Goal: Transaction & Acquisition: Obtain resource

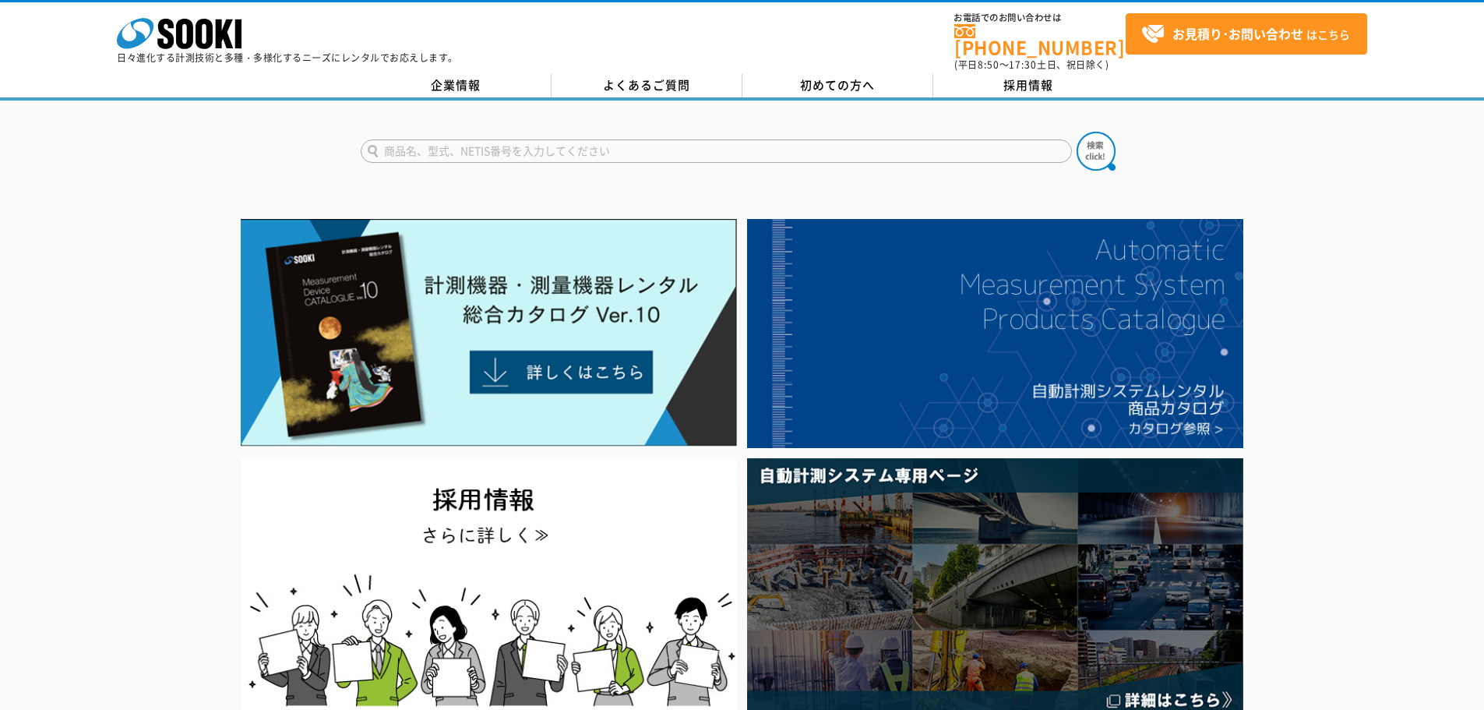
click at [510, 140] on input "text" at bounding box center [716, 150] width 711 height 23
type input "ｄｒ160"
click at [1077, 132] on button at bounding box center [1096, 151] width 39 height 39
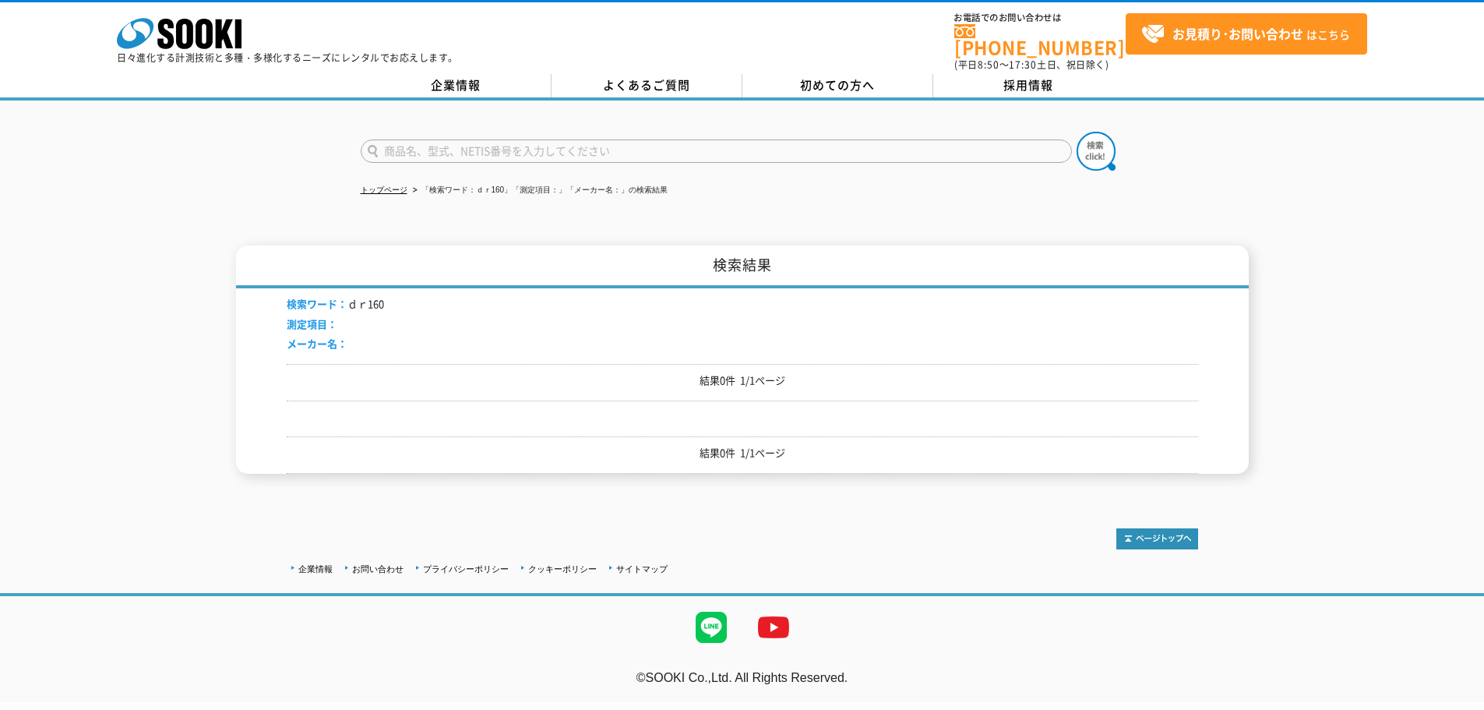
drag, startPoint x: 467, startPoint y: 139, endPoint x: 371, endPoint y: 146, distance: 96.1
click at [371, 146] on input "text" at bounding box center [716, 150] width 711 height 23
type input "DR160"
click at [1077, 132] on button at bounding box center [1096, 151] width 39 height 39
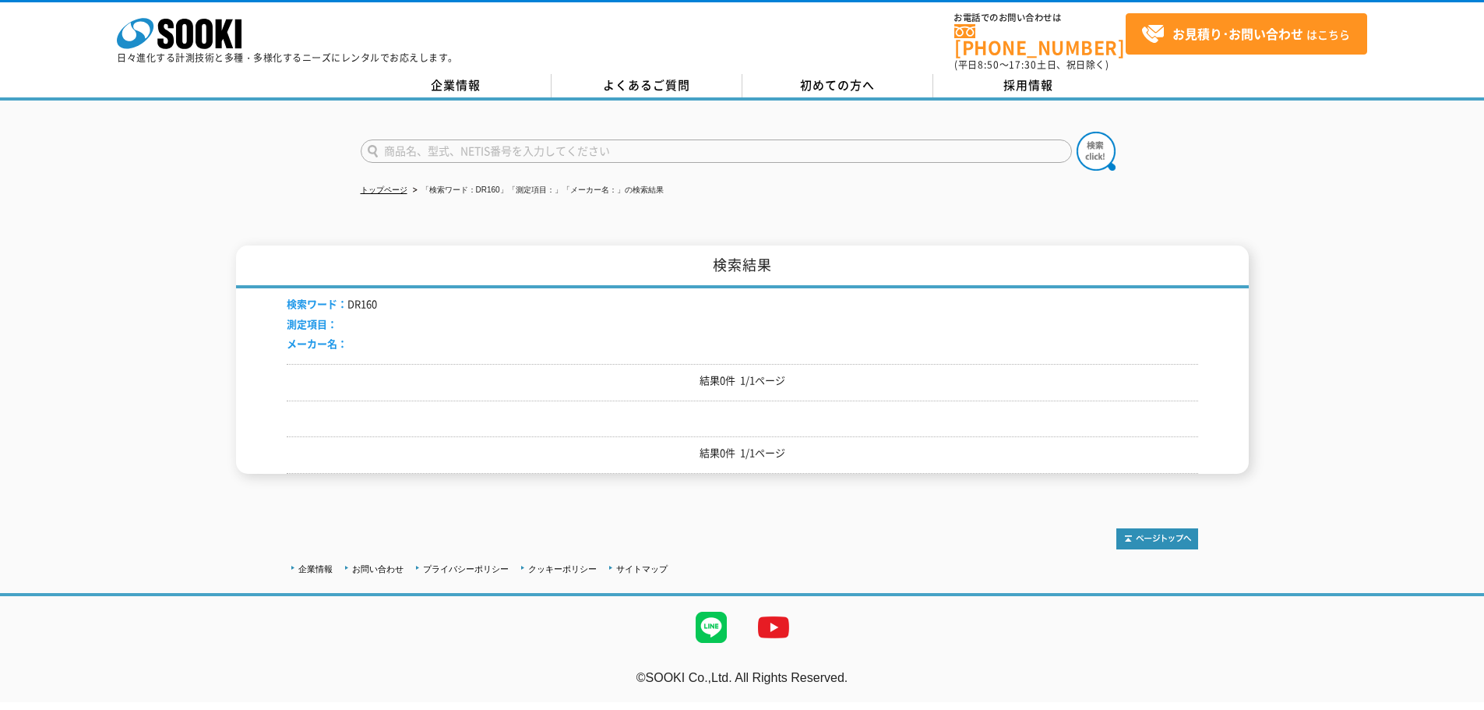
click at [430, 146] on input "text" at bounding box center [716, 150] width 711 height 23
type input "表示板"
click at [1077, 132] on button at bounding box center [1096, 151] width 39 height 39
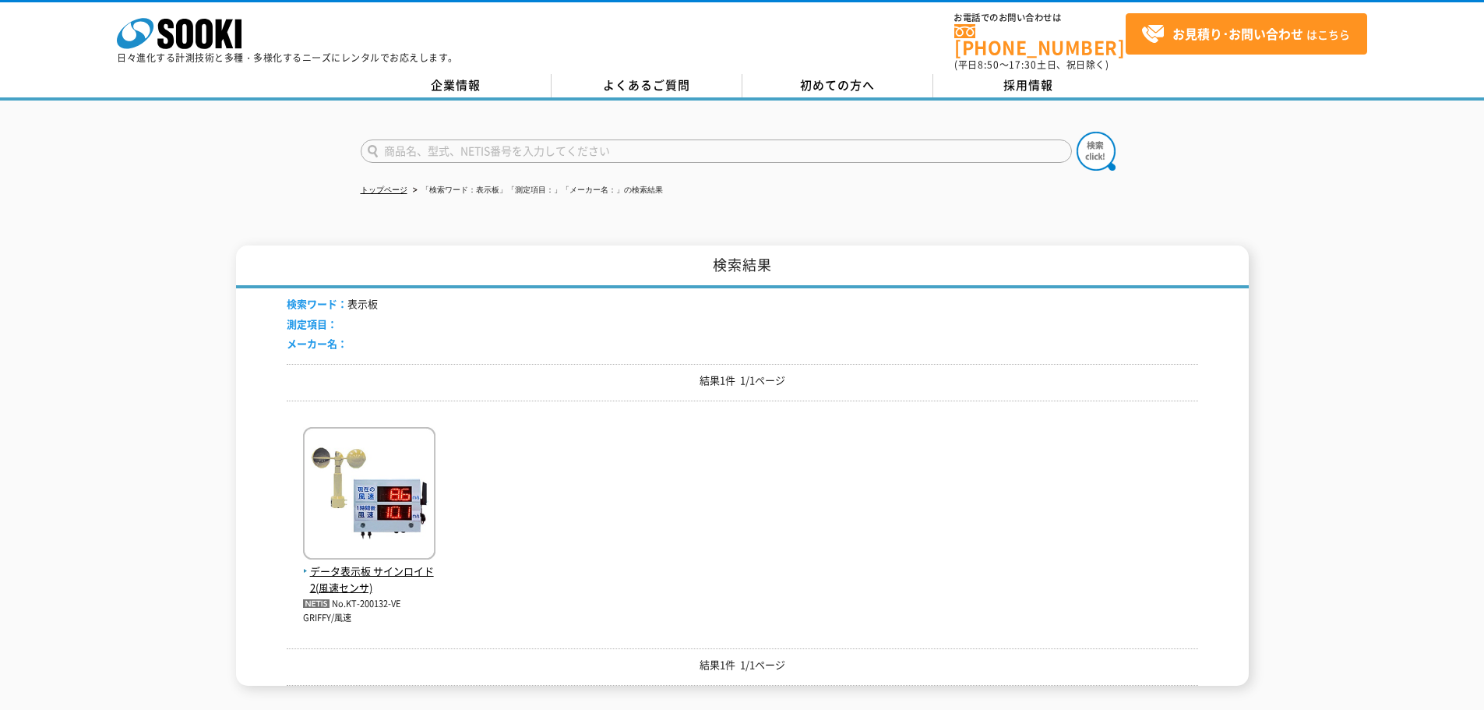
drag, startPoint x: 469, startPoint y: 140, endPoint x: 471, endPoint y: 150, distance: 9.6
click at [469, 140] on input "text" at bounding box center [716, 150] width 711 height 23
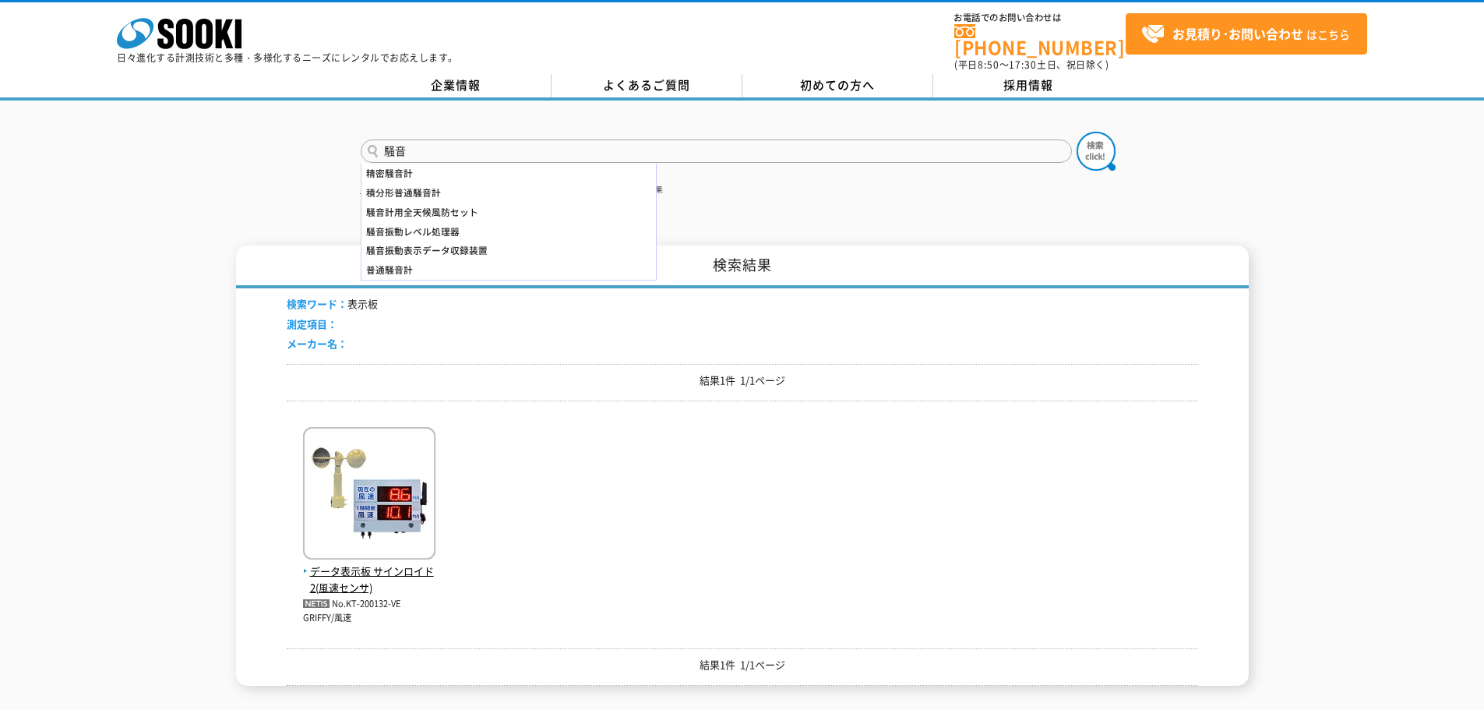
type input "騒音"
click at [1077, 132] on button at bounding box center [1096, 151] width 39 height 39
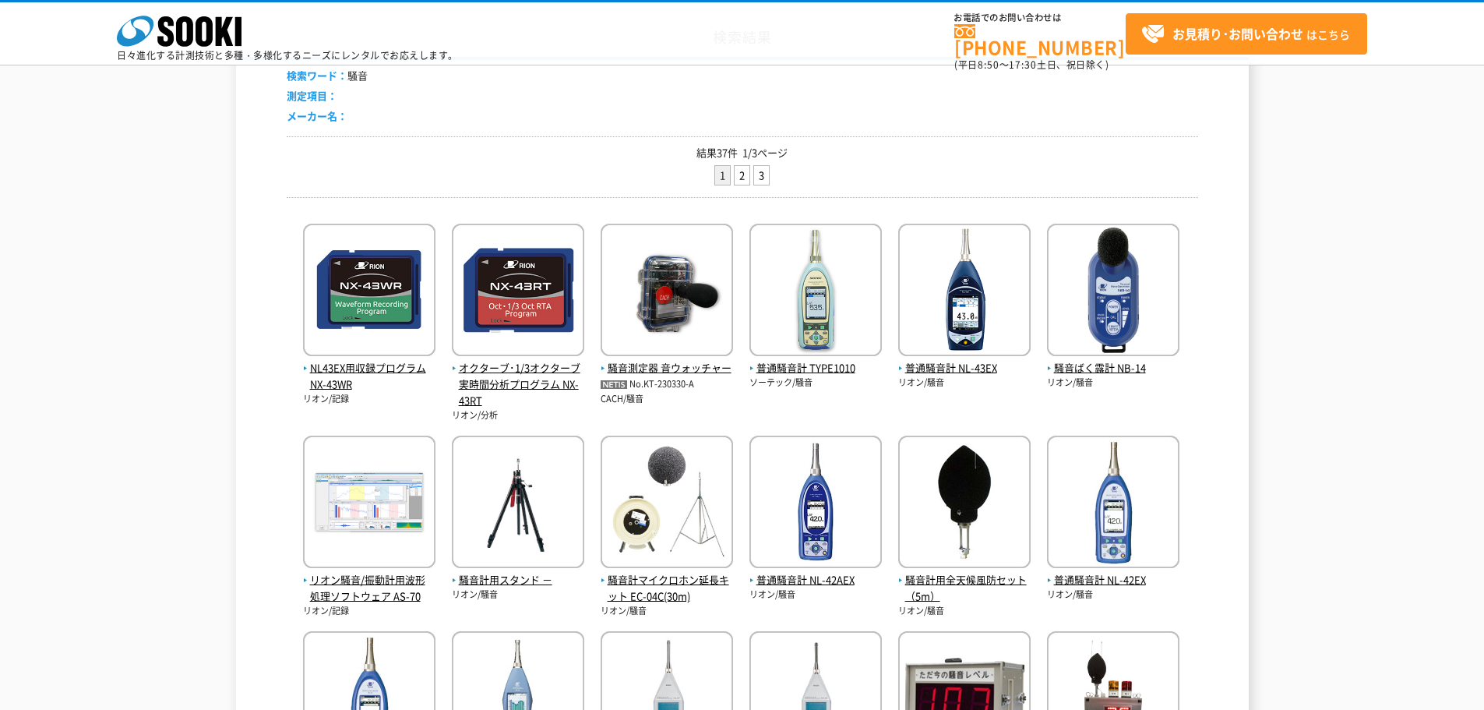
scroll to position [467, 0]
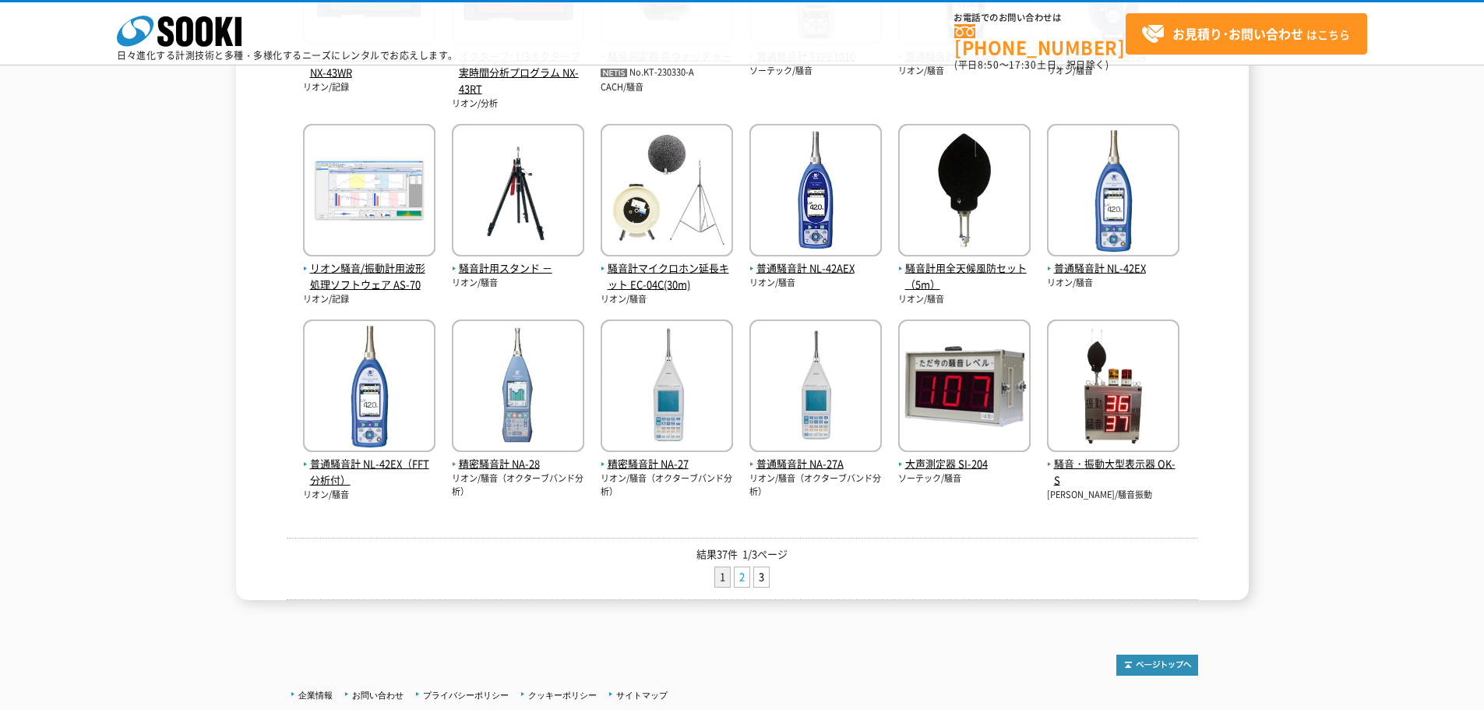
click at [746, 578] on link "2" at bounding box center [742, 576] width 15 height 19
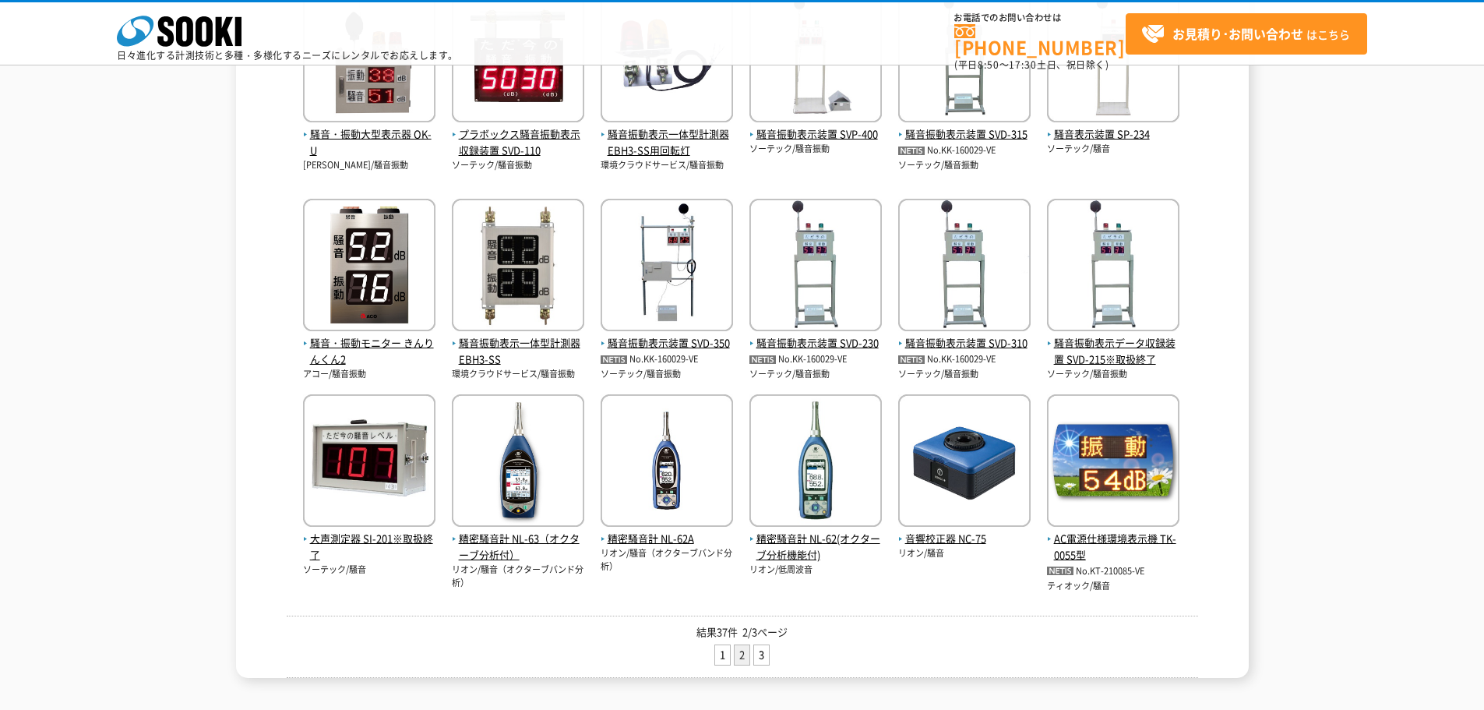
scroll to position [467, 0]
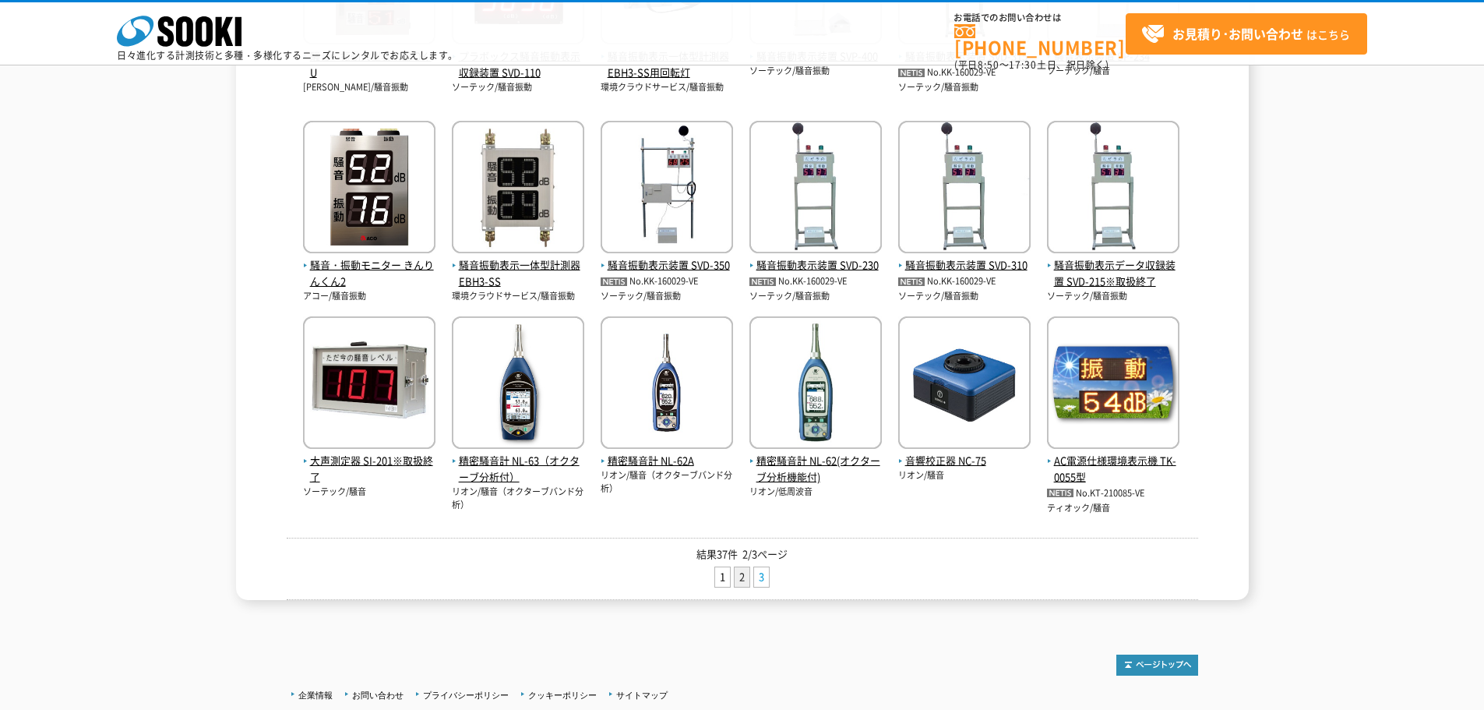
click at [768, 574] on link "3" at bounding box center [761, 576] width 15 height 19
